Goal: Transaction & Acquisition: Purchase product/service

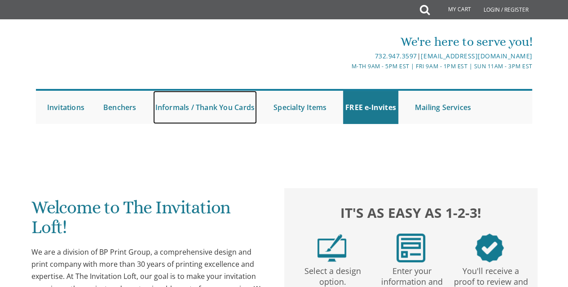
click at [221, 110] on link "Informals / Thank You Cards" at bounding box center [205, 107] width 104 height 33
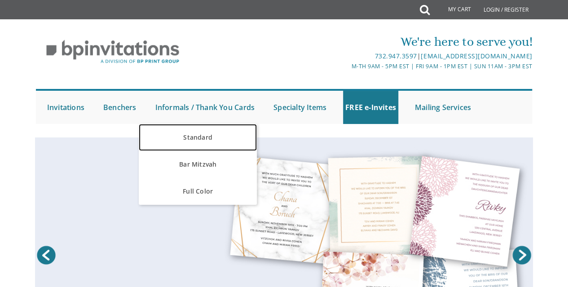
click at [206, 139] on link "Standard" at bounding box center [198, 137] width 118 height 27
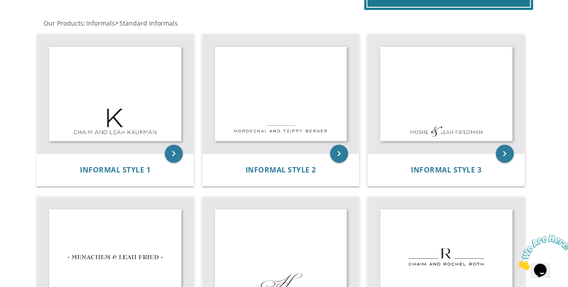
scroll to position [169, 0]
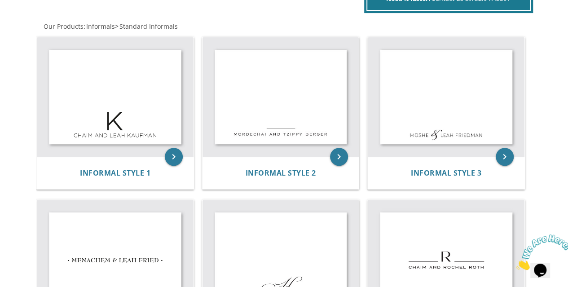
click at [465, 106] on img at bounding box center [446, 97] width 157 height 120
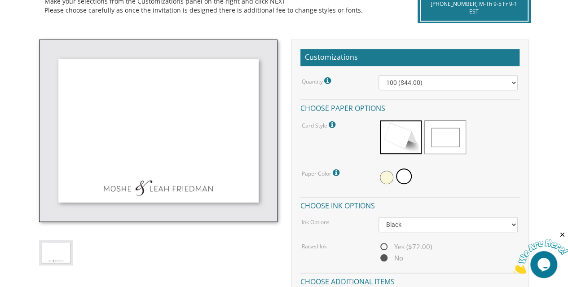
scroll to position [227, 0]
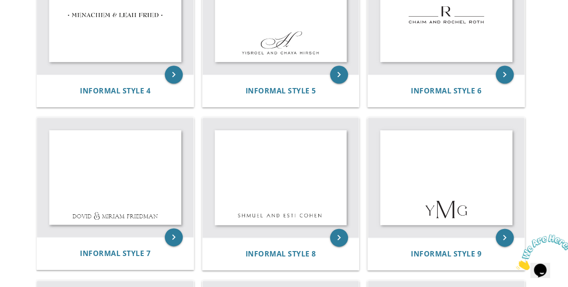
scroll to position [415, 0]
click at [462, 185] on img at bounding box center [446, 177] width 157 height 120
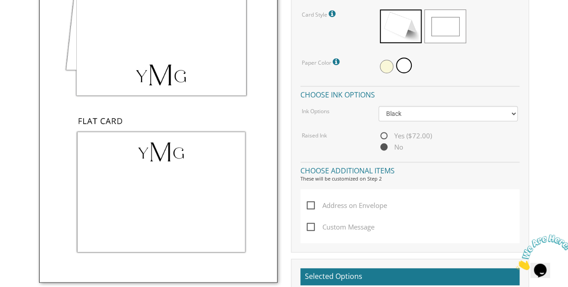
scroll to position [306, 0]
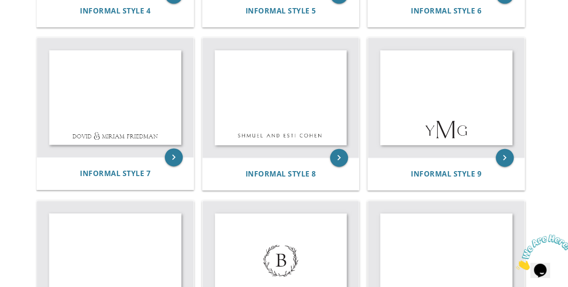
scroll to position [492, 0]
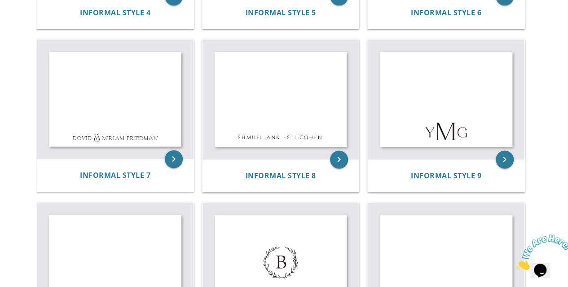
click at [134, 113] on img at bounding box center [115, 99] width 157 height 119
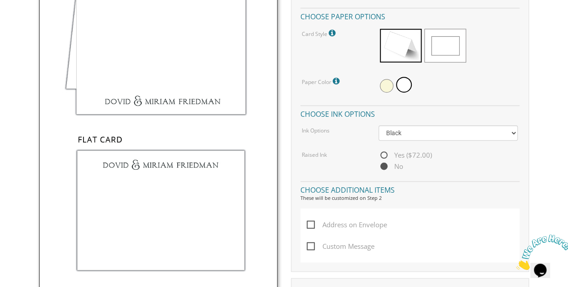
scroll to position [321, 0]
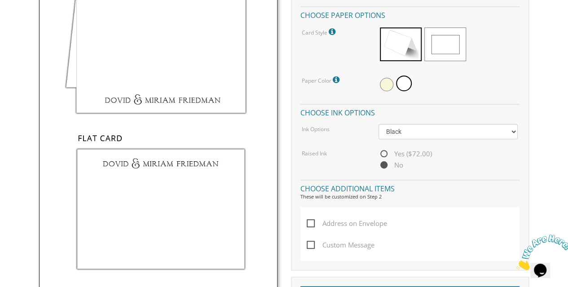
click at [221, 88] on img at bounding box center [158, 123] width 238 height 353
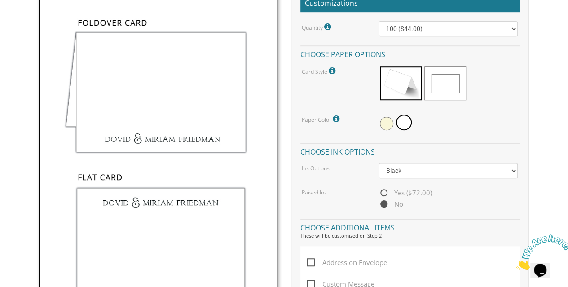
scroll to position [263, 0]
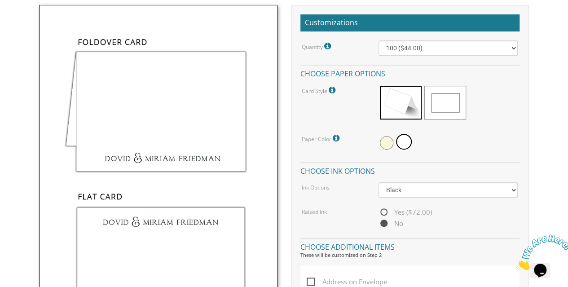
click at [447, 102] on span at bounding box center [445, 103] width 42 height 34
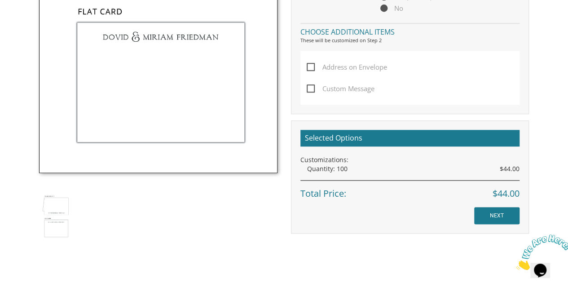
scroll to position [448, 0]
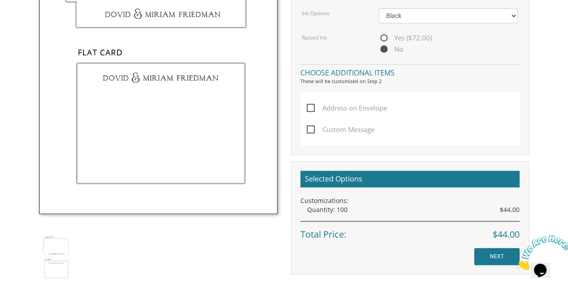
click at [538, 196] on div "Informals > Standard Informals Informal Style 7 SKU: informal7 Production Time:…" at bounding box center [284, 75] width 512 height 689
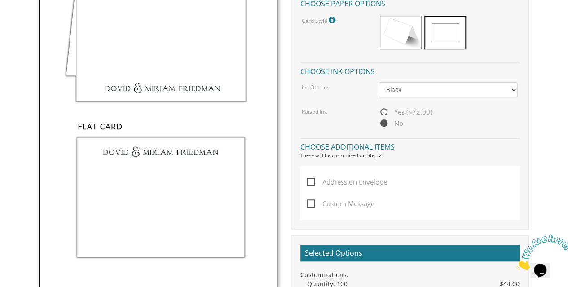
scroll to position [331, 0]
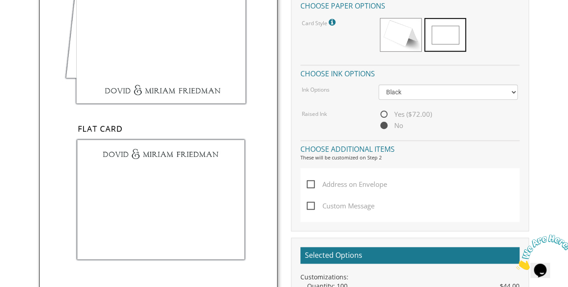
click at [402, 34] on span at bounding box center [401, 35] width 42 height 34
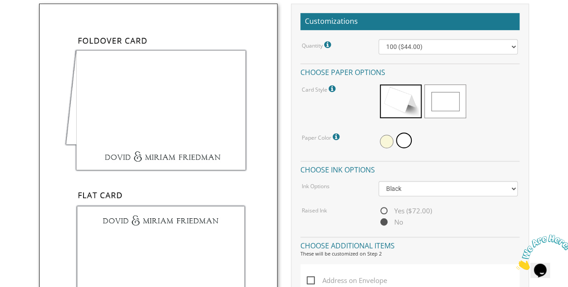
scroll to position [258, 0]
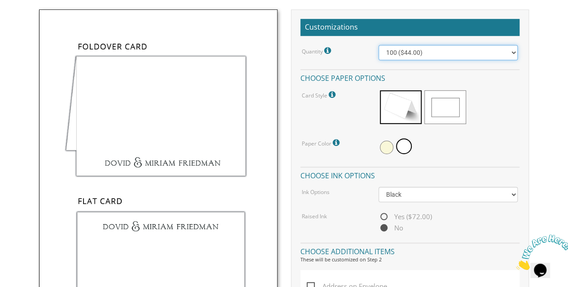
click at [516, 47] on select "100 ($44.00) 200 ($63.00) 300 ($82.00) 400 ($101.00) 500 ($120.00) 600 ($139.00…" at bounding box center [449, 52] width 140 height 15
select select "200"
click at [379, 45] on select "100 ($44.00) 200 ($63.00) 300 ($82.00) 400 ($101.00) 500 ($120.00) 600 ($139.00…" at bounding box center [449, 52] width 140 height 15
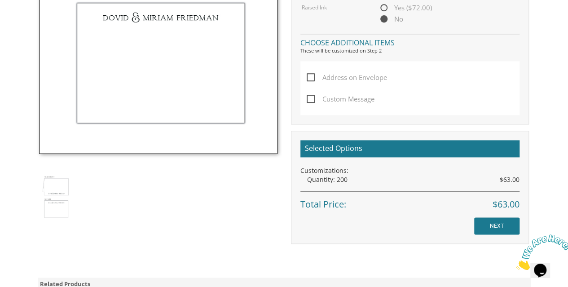
scroll to position [471, 0]
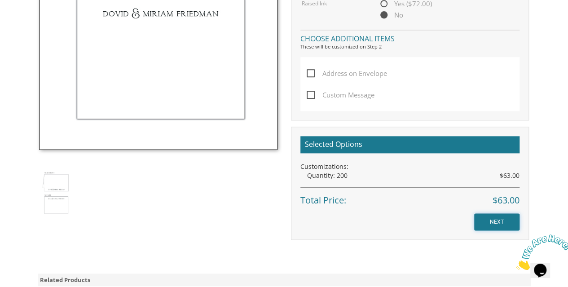
click at [499, 221] on input "NEXT" at bounding box center [496, 221] width 45 height 17
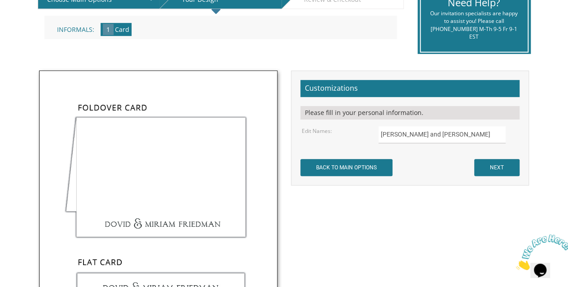
scroll to position [211, 0]
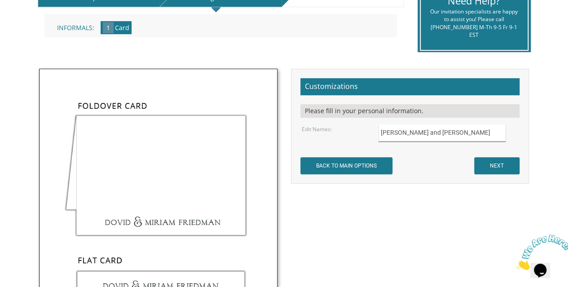
click at [467, 134] on input "Moshe and Nechama Kaplan" at bounding box center [442, 133] width 127 height 18
click at [410, 130] on input "Moshe and Nechama Kaplan" at bounding box center [442, 133] width 127 height 18
click at [459, 132] on input "Moshe and Nechama Kaplan" at bounding box center [442, 133] width 127 height 18
type input "M"
type input "[PERSON_NAME] and [PERSON_NAME]"
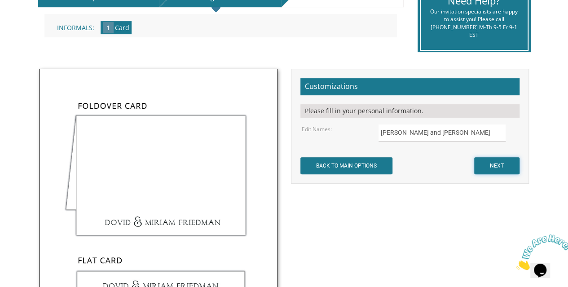
click at [507, 162] on input "NEXT" at bounding box center [496, 165] width 45 height 17
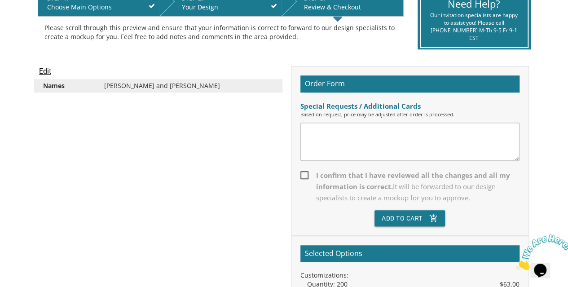
scroll to position [203, 0]
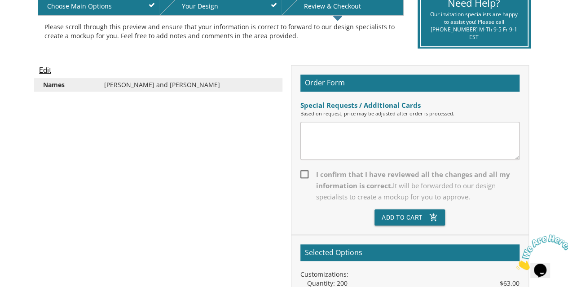
click at [304, 172] on span "I confirm that I have reviewed all the changes and all my information is correc…" at bounding box center [409, 186] width 219 height 34
click at [304, 172] on input "I confirm that I have reviewed all the changes and all my information is correc…" at bounding box center [303, 174] width 6 height 6
checkbox input "true"
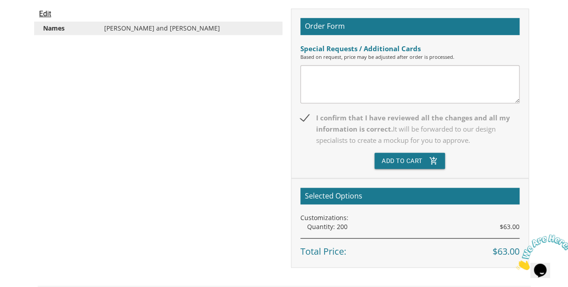
scroll to position [264, 0]
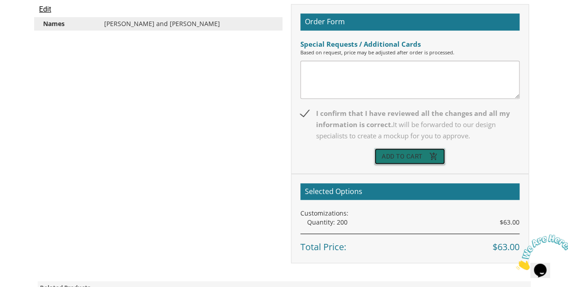
click at [428, 158] on button "Add To Cart add_shopping_cart" at bounding box center [410, 156] width 71 height 16
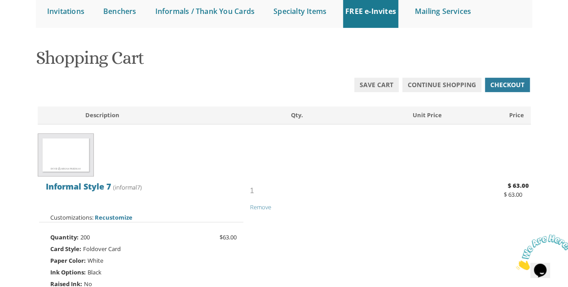
scroll to position [100, 0]
click at [69, 154] on img at bounding box center [66, 154] width 56 height 43
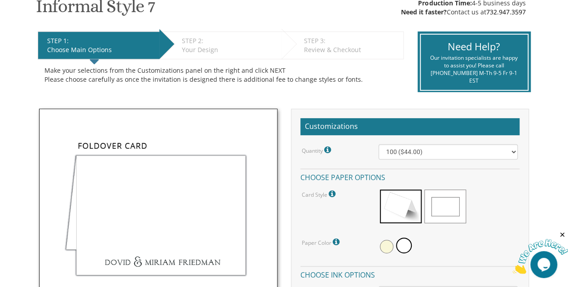
scroll to position [148, 0]
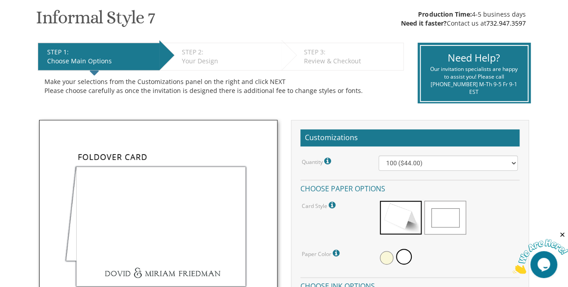
click at [345, 56] on div "STEP 3: EDIT" at bounding box center [351, 52] width 95 height 9
click at [335, 55] on div "STEP 3: EDIT" at bounding box center [351, 52] width 95 height 9
click at [219, 54] on div "STEP 2: EDIT" at bounding box center [229, 52] width 95 height 9
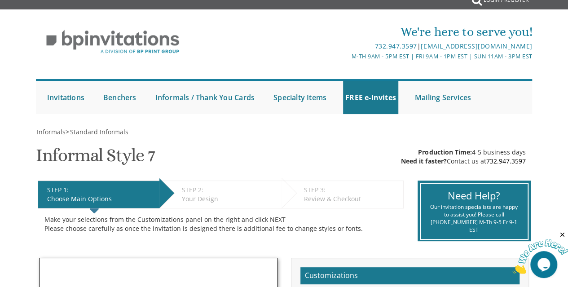
scroll to position [0, 0]
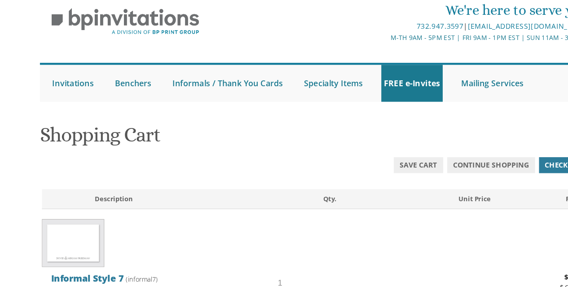
scroll to position [35, 0]
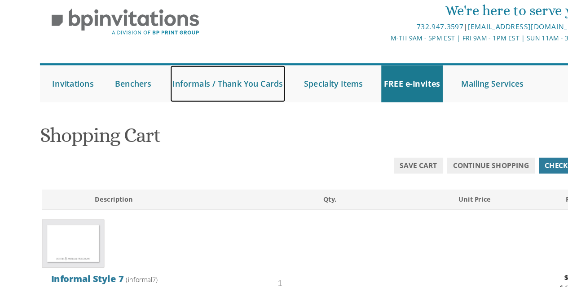
click at [218, 70] on link "Informals / Thank You Cards" at bounding box center [205, 75] width 104 height 33
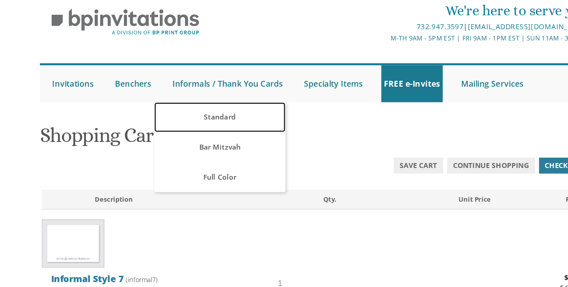
click at [215, 102] on link "Standard" at bounding box center [198, 105] width 118 height 27
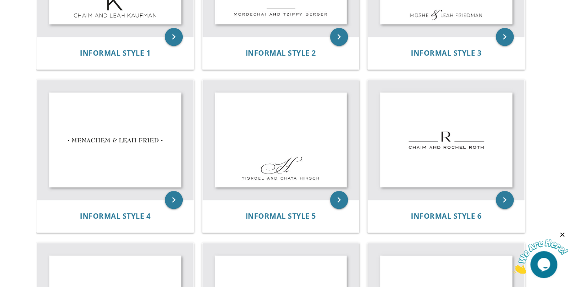
scroll to position [296, 0]
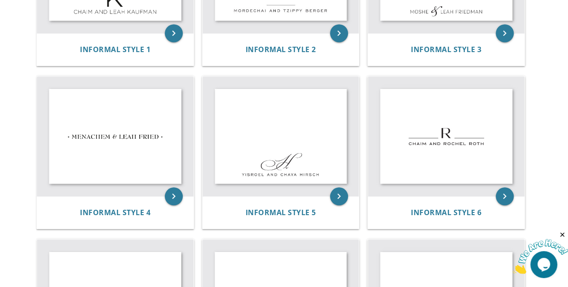
click at [297, 142] on img at bounding box center [281, 136] width 157 height 120
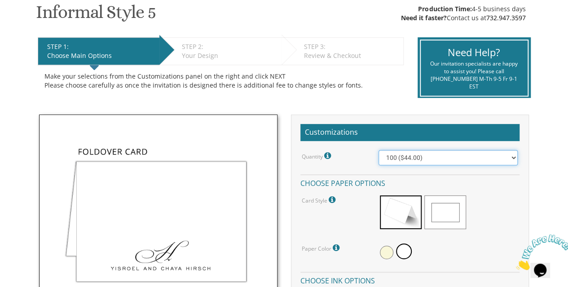
click at [449, 160] on select "100 ($44.00) 200 ($63.00) 300 ($82.00) 400 ($101.00) 500 ($120.00) 600 ($139.00…" at bounding box center [449, 157] width 140 height 15
select select "200"
click at [379, 150] on select "100 ($44.00) 200 ($63.00) 300 ($82.00) 400 ($101.00) 500 ($120.00) 600 ($139.00…" at bounding box center [449, 157] width 140 height 15
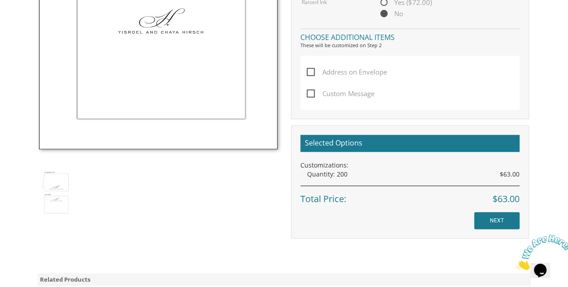
scroll to position [476, 0]
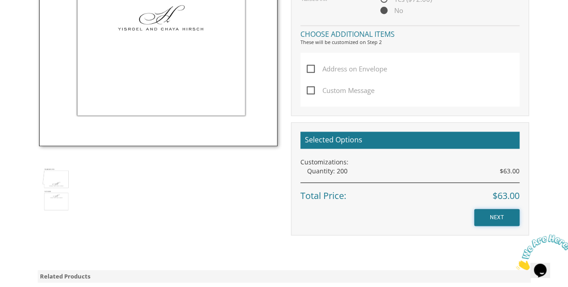
click at [499, 223] on input "NEXT" at bounding box center [496, 217] width 45 height 17
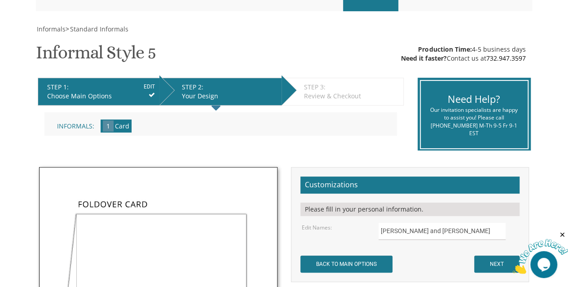
scroll to position [149, 0]
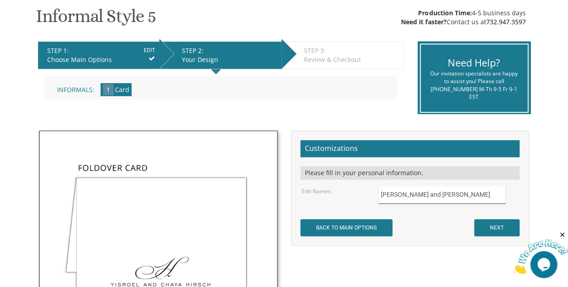
click at [458, 197] on input "Yisroel and Chaya Hirsch" at bounding box center [442, 195] width 127 height 18
type input "Y"
type input "Shmuel and Estee Katzenstein"
click at [505, 228] on input "NEXT" at bounding box center [496, 227] width 45 height 17
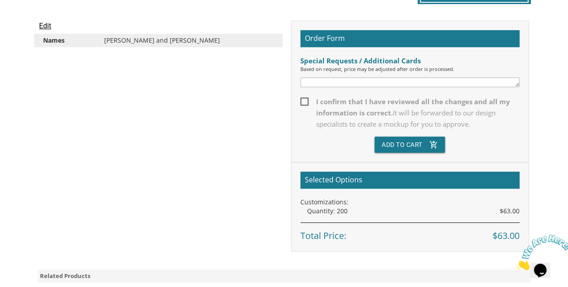
scroll to position [246, 0]
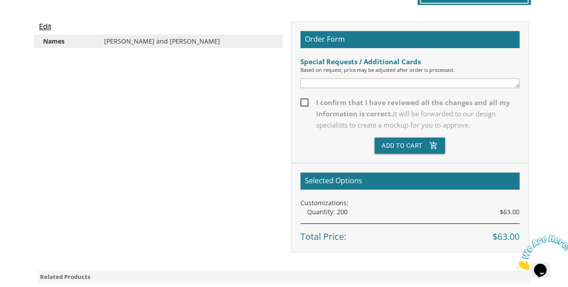
click at [300, 103] on span "I confirm that I have reviewed all the changes and all my information is correc…" at bounding box center [409, 114] width 219 height 34
click at [300, 103] on input "I confirm that I have reviewed all the changes and all my information is correc…" at bounding box center [303, 102] width 6 height 6
checkbox input "true"
click at [416, 147] on button "Add To Cart add_shopping_cart" at bounding box center [410, 145] width 71 height 16
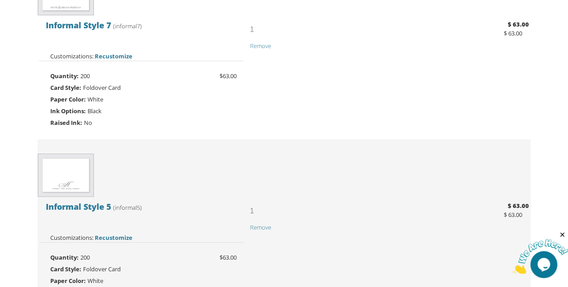
scroll to position [262, 0]
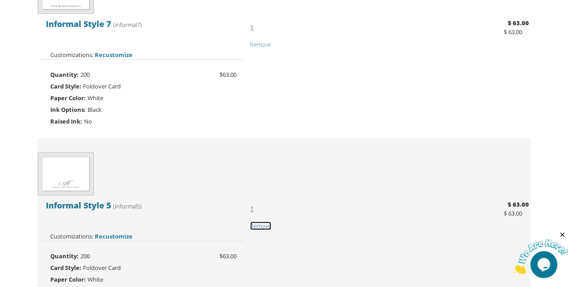
click at [265, 226] on span "Remove" at bounding box center [260, 226] width 21 height 8
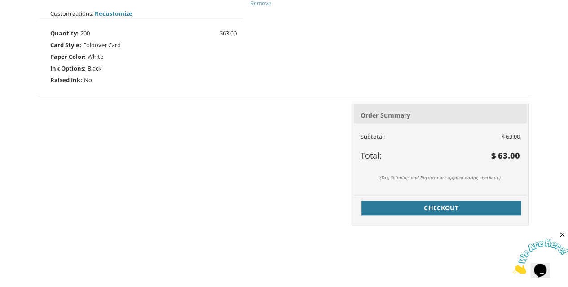
scroll to position [307, 0]
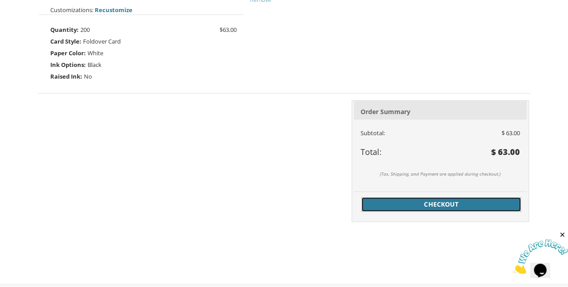
click at [493, 202] on span "Checkout" at bounding box center [441, 204] width 149 height 9
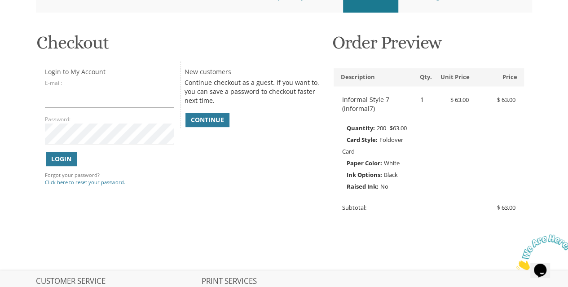
scroll to position [113, 0]
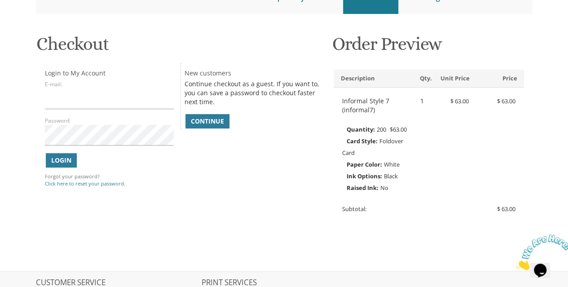
click at [207, 120] on span "Continue" at bounding box center [207, 121] width 33 height 9
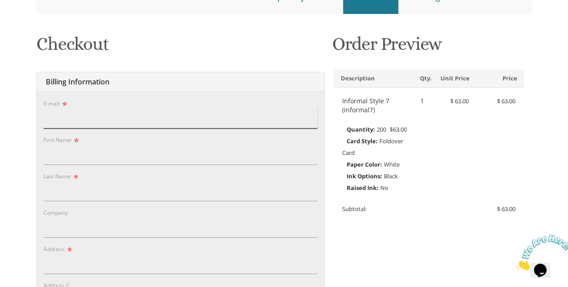
click at [176, 122] on input "E-mail:" at bounding box center [181, 118] width 274 height 21
type input "[EMAIL_ADDRESS][DOMAIN_NAME]"
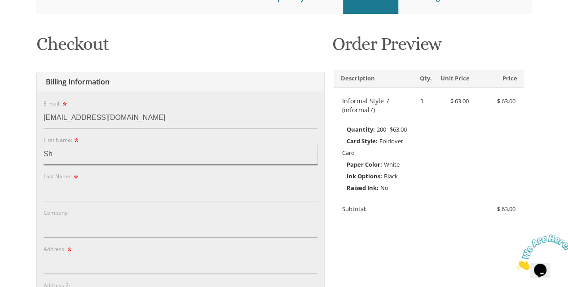
type input "S"
type input "Estee"
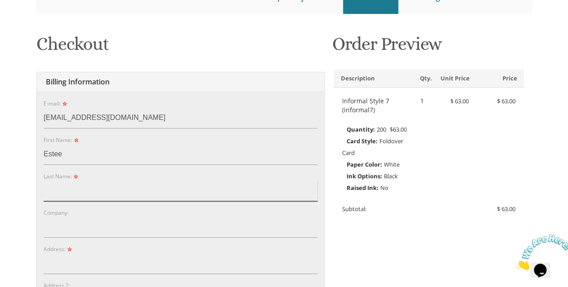
type input "[PERSON_NAME]"
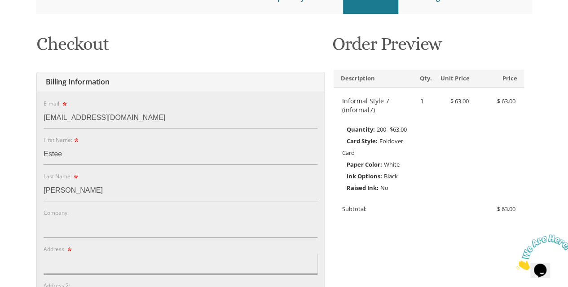
type input "[STREET_ADDRESS]"
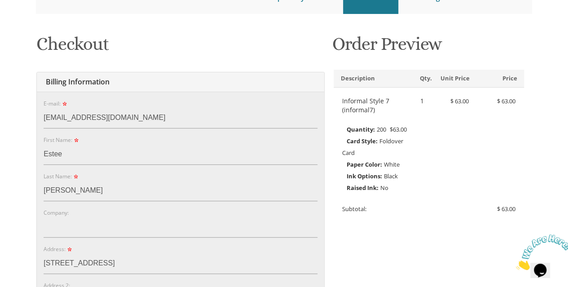
type input "[GEOGRAPHIC_DATA]"
type input "21215"
select select "MD"
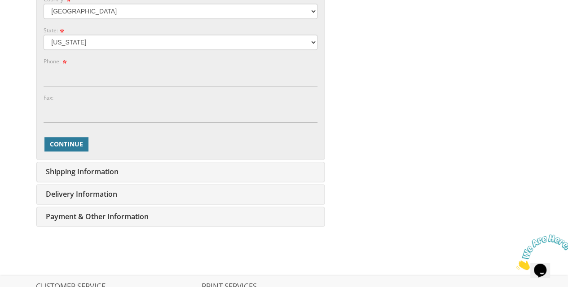
scroll to position [510, 0]
type input "Estee"
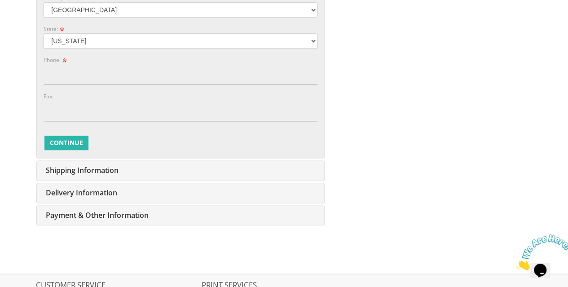
click at [67, 141] on span "Continue" at bounding box center [66, 142] width 33 height 9
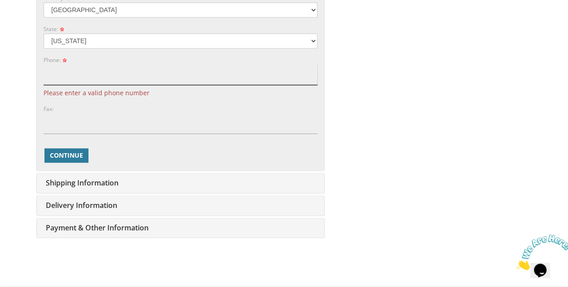
click at [124, 75] on input "Phone:" at bounding box center [181, 74] width 274 height 21
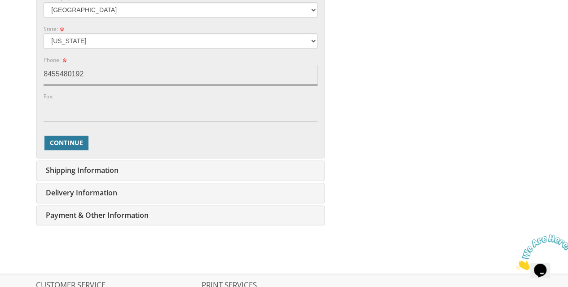
type input "8455480192"
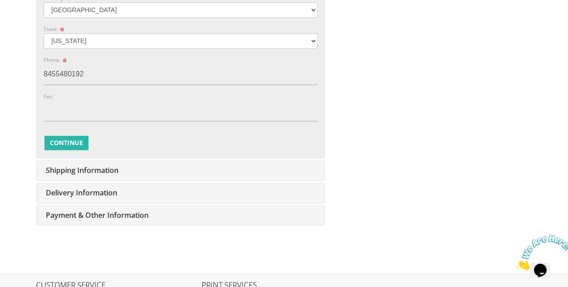
click at [77, 138] on span "Continue" at bounding box center [66, 142] width 33 height 9
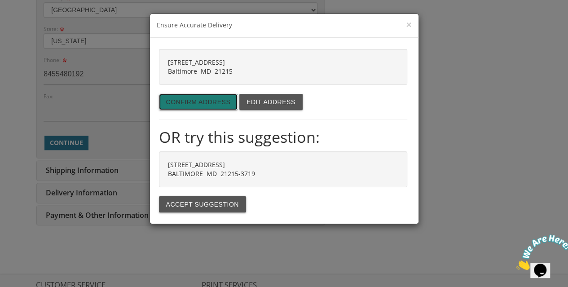
click at [207, 102] on button "Confirm address" at bounding box center [198, 102] width 79 height 16
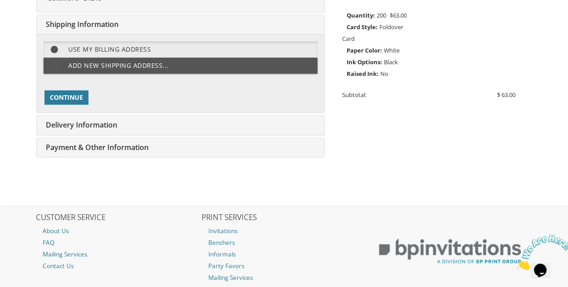
scroll to position [225, 0]
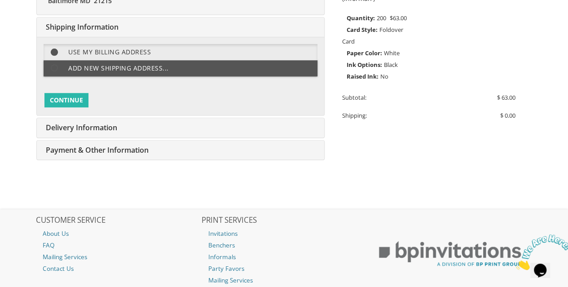
click at [71, 99] on span "Continue" at bounding box center [66, 100] width 33 height 9
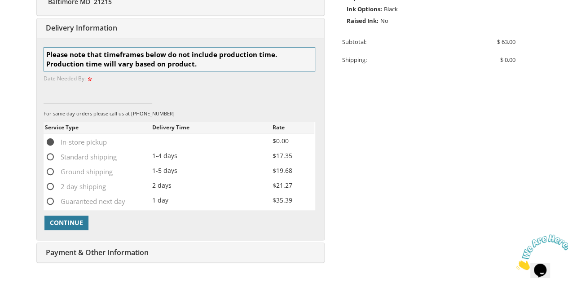
scroll to position [281, 0]
click at [343, 37] on span "Subtotal:" at bounding box center [354, 41] width 24 height 8
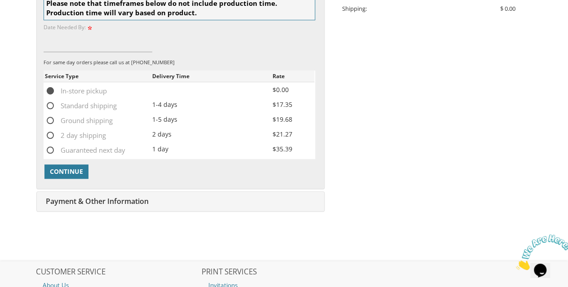
scroll to position [332, 0]
click at [49, 102] on span "Standard shipping" at bounding box center [81, 105] width 72 height 11
click at [49, 102] on input "Standard shipping" at bounding box center [48, 105] width 6 height 6
radio input "true"
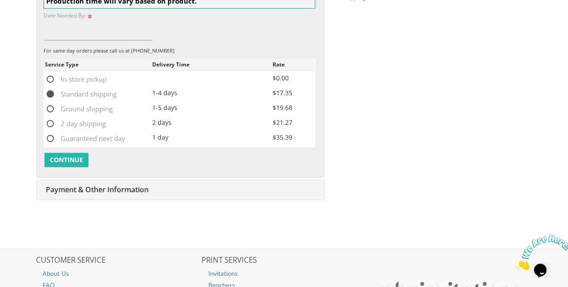
click at [65, 161] on span "Continue" at bounding box center [66, 159] width 33 height 9
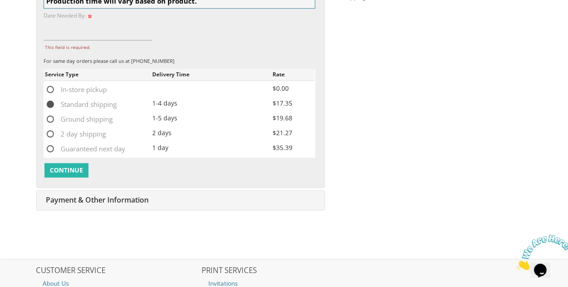
click at [67, 166] on span "Continue" at bounding box center [66, 170] width 33 height 9
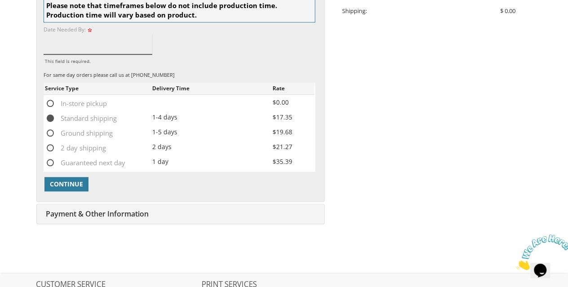
scroll to position [324, 0]
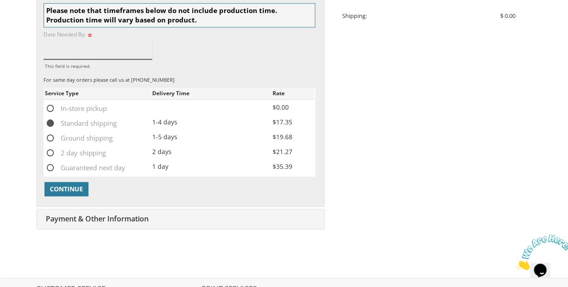
click at [67, 49] on input "This field is required." at bounding box center [98, 49] width 109 height 21
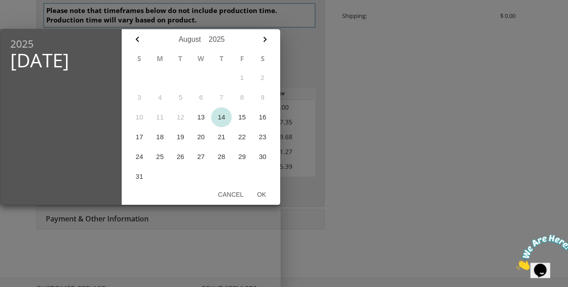
click at [224, 119] on button "14" at bounding box center [221, 117] width 21 height 20
click at [235, 195] on button "Cancel" at bounding box center [230, 194] width 39 height 16
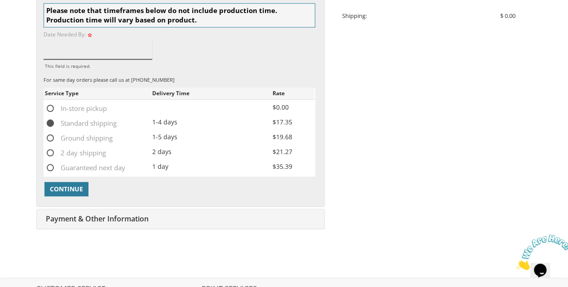
click at [111, 48] on input "This field is required." at bounding box center [98, 49] width 109 height 21
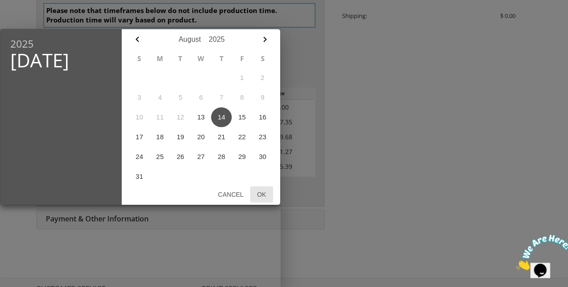
click at [263, 197] on button "Ok" at bounding box center [261, 194] width 22 height 16
type input "[DATE]"
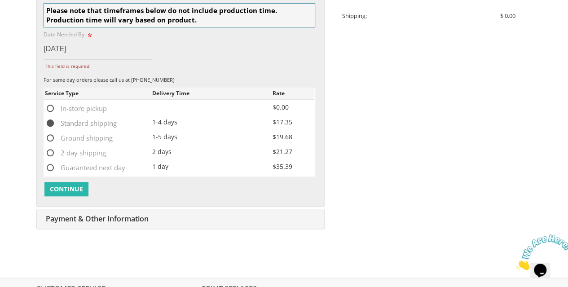
click at [86, 192] on button "Continue" at bounding box center [66, 189] width 44 height 14
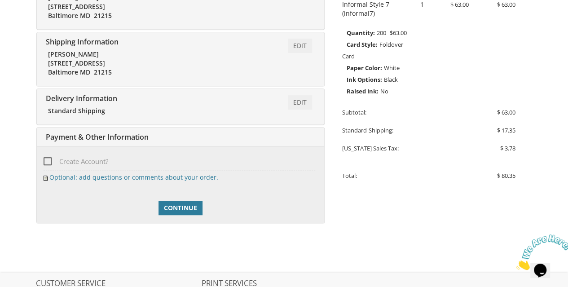
scroll to position [209, 0]
